Goal: Task Accomplishment & Management: Use online tool/utility

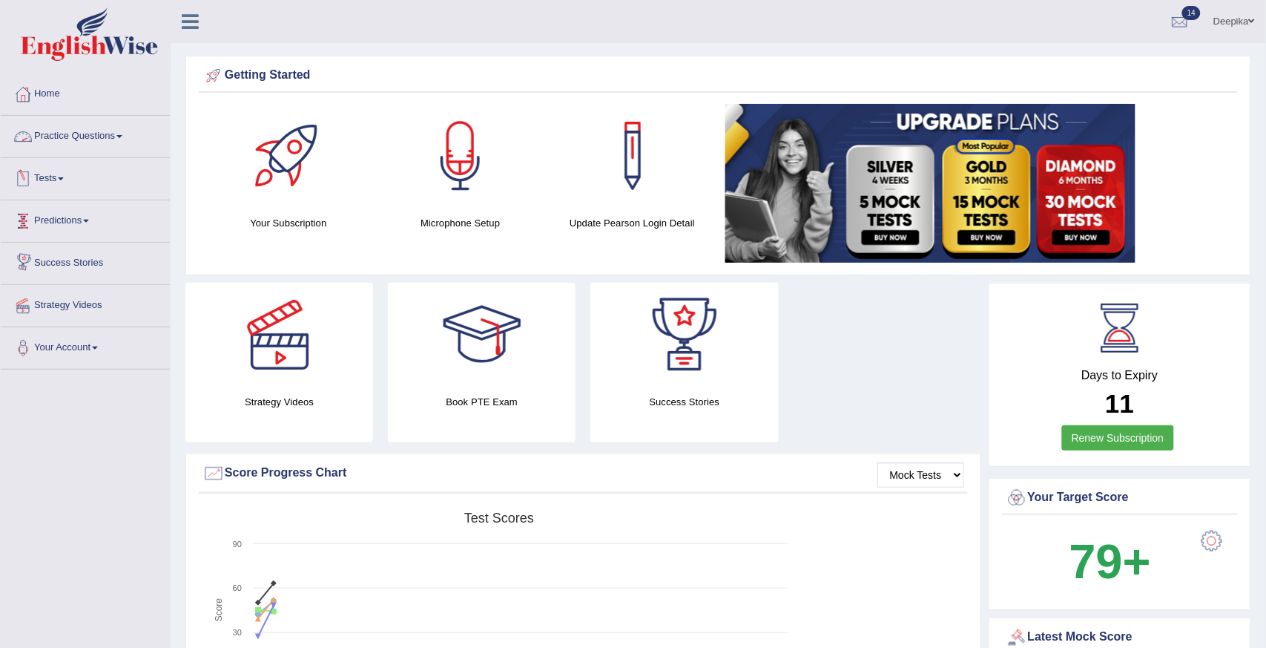
click at [122, 134] on link "Practice Questions" at bounding box center [85, 134] width 169 height 37
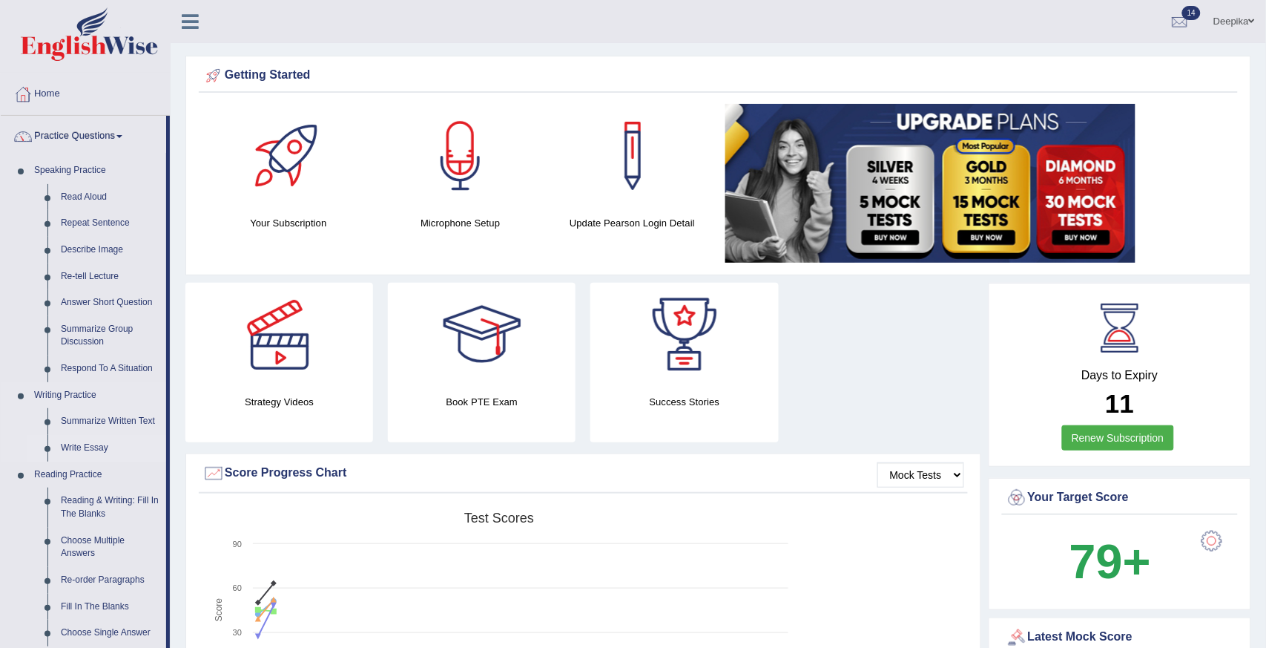
click at [83, 449] on link "Write Essay" at bounding box center [110, 448] width 112 height 27
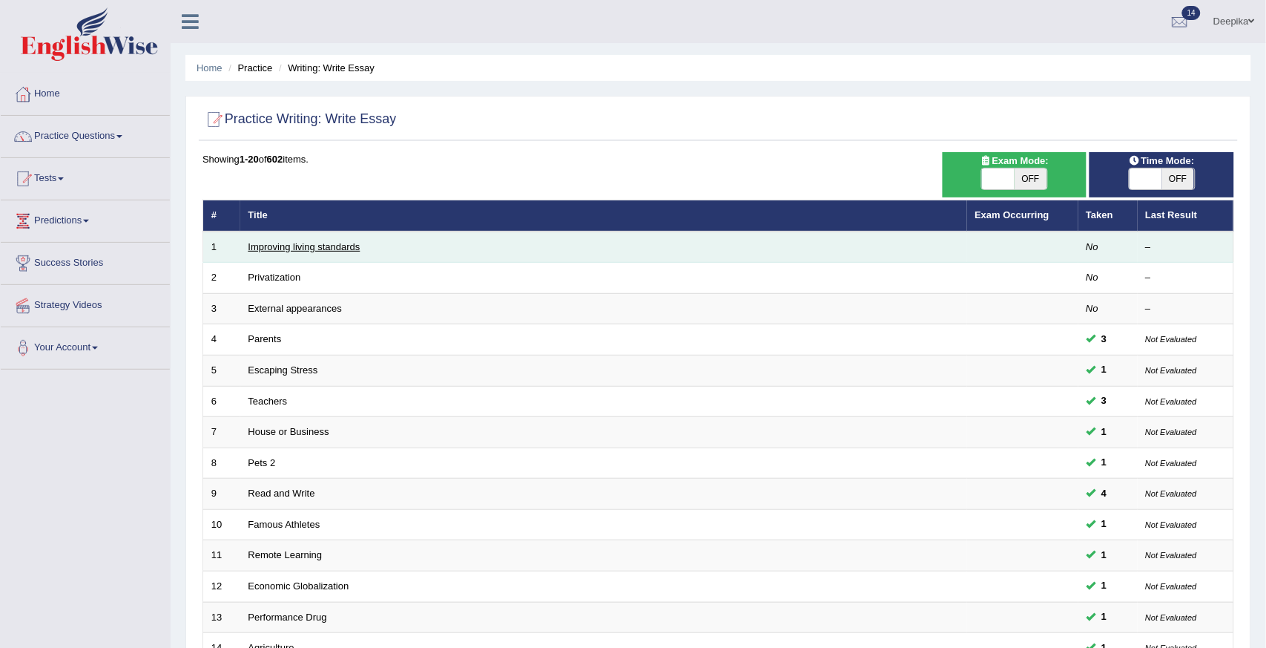
click at [283, 243] on link "Improving living standards" at bounding box center [304, 246] width 112 height 11
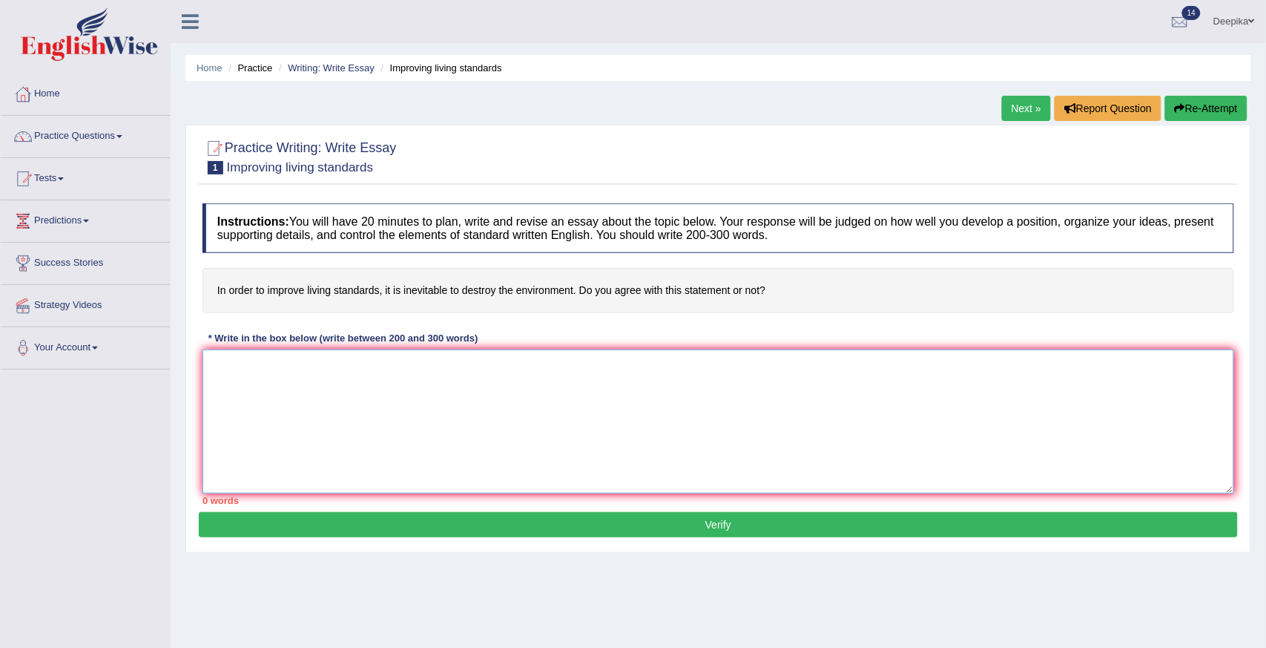
click at [228, 381] on textarea at bounding box center [718, 421] width 1032 height 144
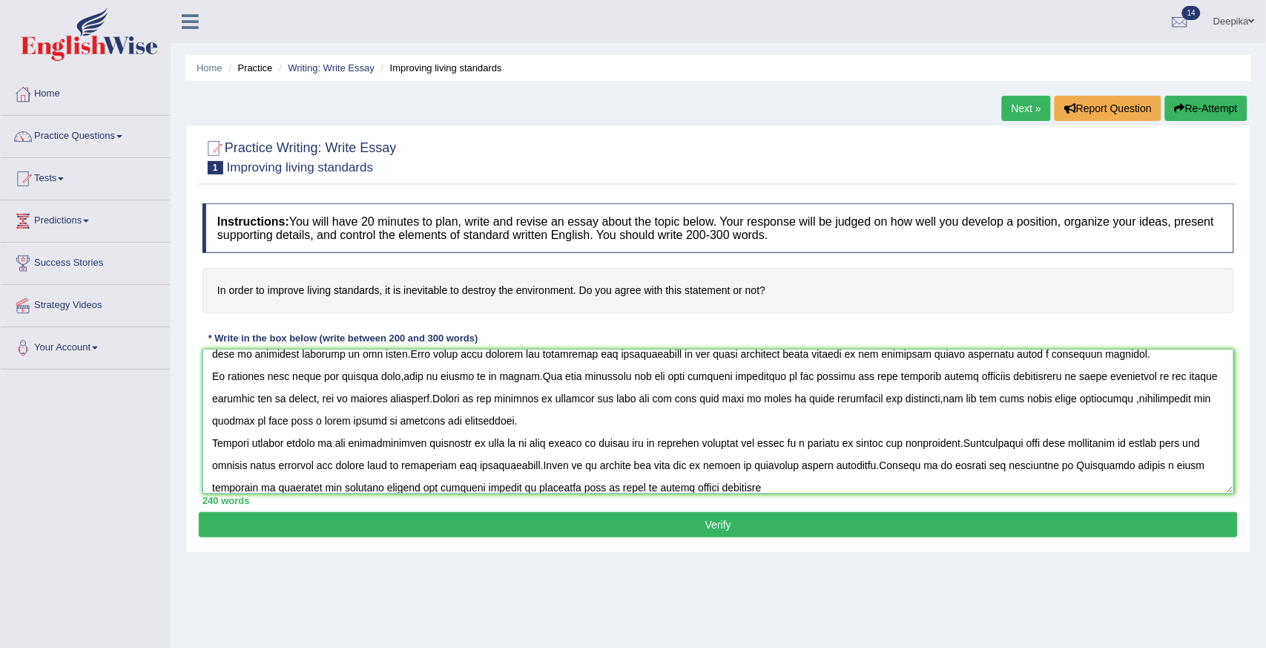
scroll to position [45, 0]
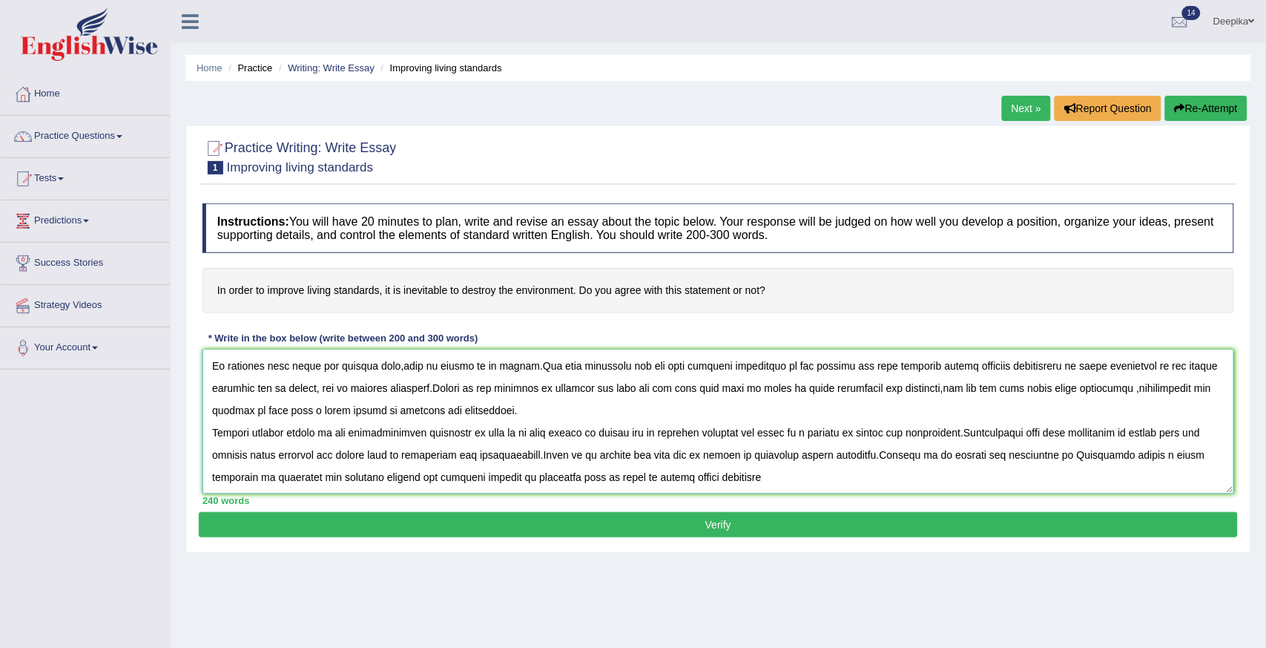
drag, startPoint x: 225, startPoint y: 392, endPoint x: 507, endPoint y: 483, distance: 296.3
click at [507, 483] on textarea at bounding box center [718, 421] width 1032 height 144
click at [595, 478] on textarea at bounding box center [718, 421] width 1032 height 144
click at [724, 478] on textarea at bounding box center [718, 421] width 1032 height 144
click at [1084, 430] on textarea at bounding box center [718, 421] width 1032 height 144
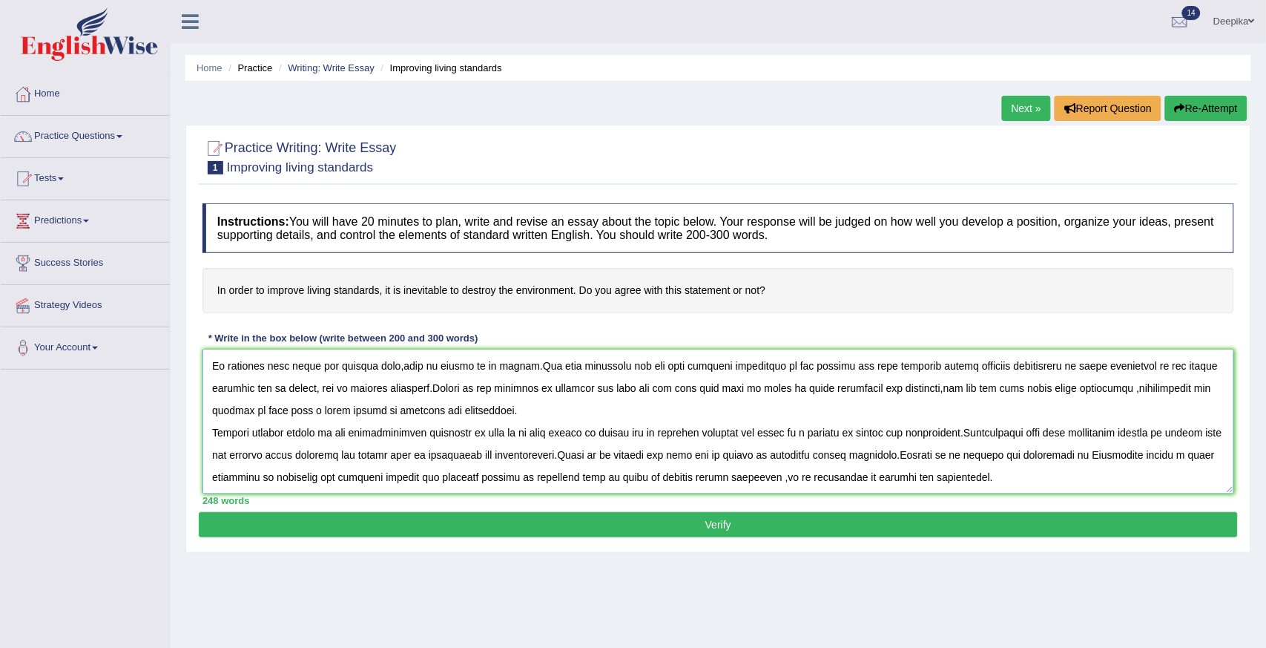
click at [1137, 432] on textarea at bounding box center [718, 421] width 1032 height 144
click at [530, 460] on textarea at bounding box center [718, 421] width 1032 height 144
click at [1057, 472] on textarea at bounding box center [718, 421] width 1032 height 144
type textarea "One of the most significant trends of [DATE] world is the sudden upsurge in the…"
click at [777, 534] on button "Verify" at bounding box center [718, 524] width 1039 height 25
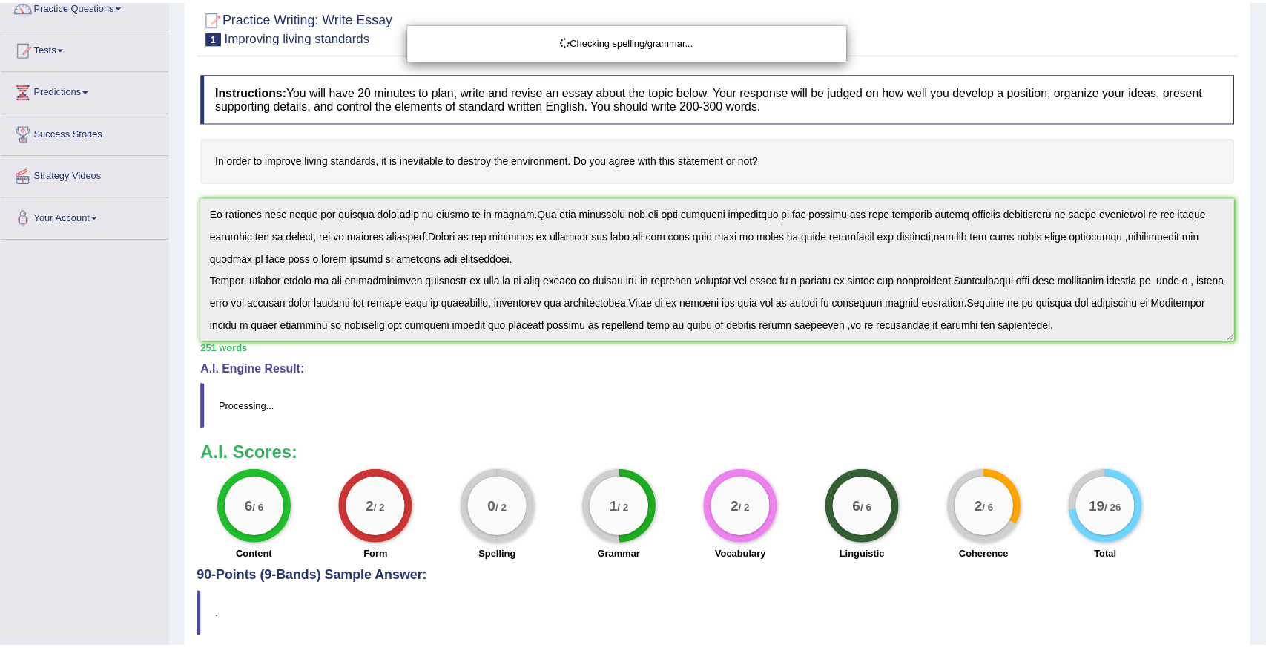
scroll to position [191, 0]
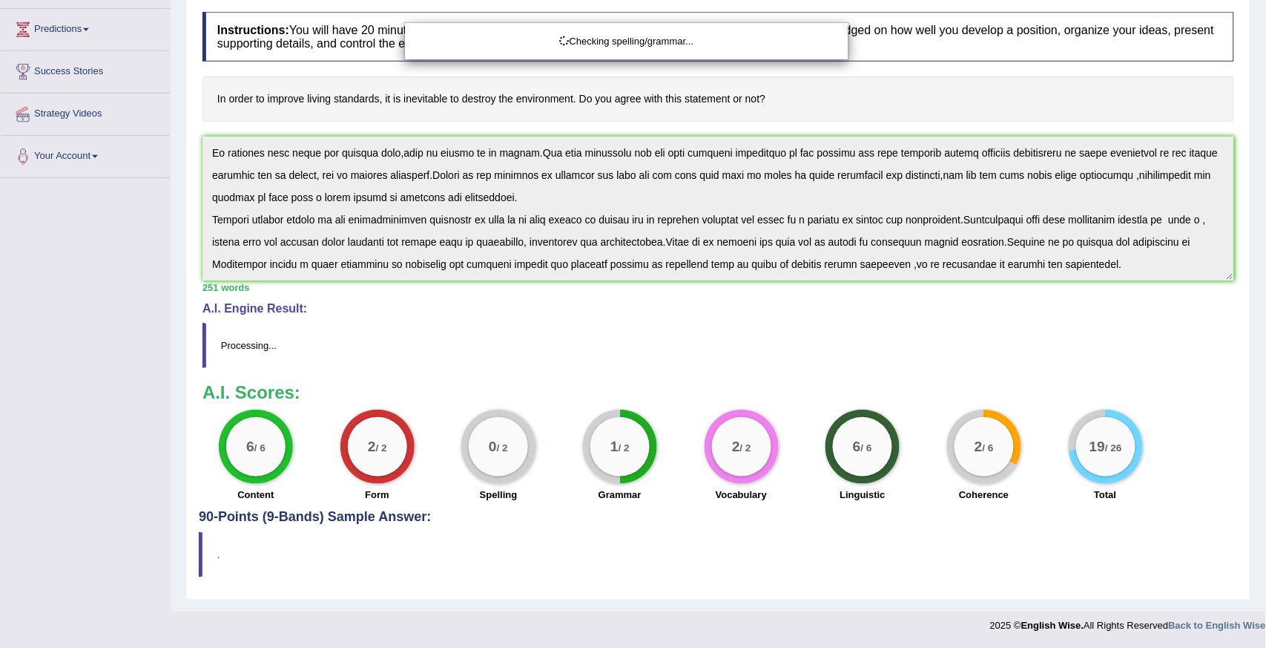
click at [1265, 456] on html "Toggle navigation Home Practice Questions Speaking Practice Read Aloud Repeat S…" at bounding box center [633, 133] width 1266 height 648
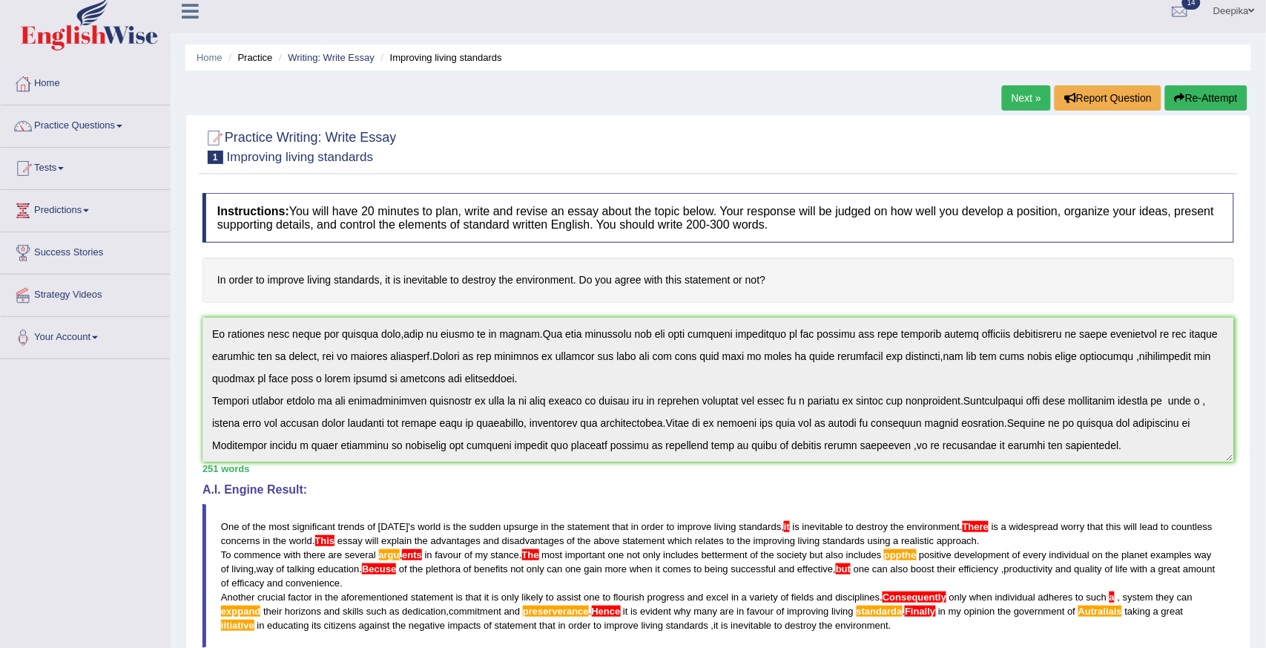
scroll to position [3, 0]
